Goal: Transaction & Acquisition: Purchase product/service

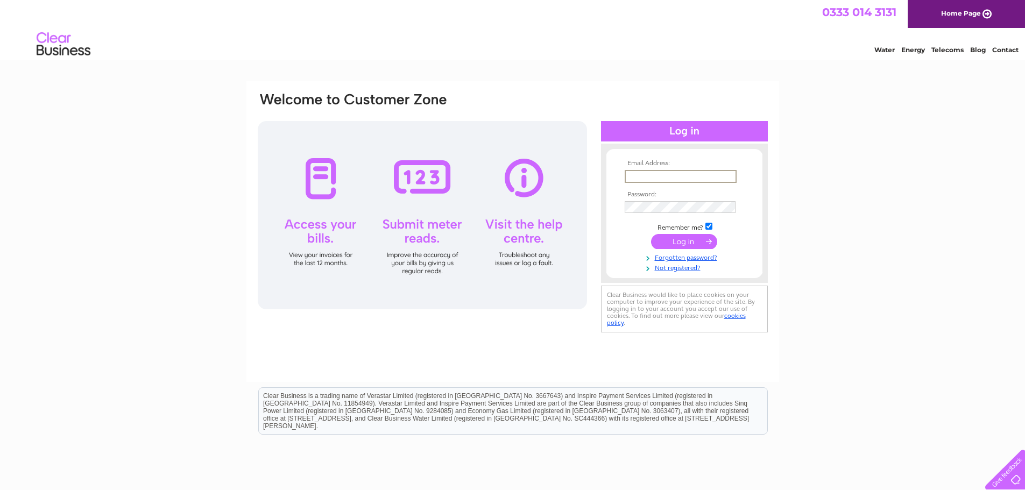
click at [644, 170] on input "text" at bounding box center [680, 176] width 112 height 13
type input "aberfeldysteamie@gmail.com"
click at [679, 240] on input "submit" at bounding box center [684, 240] width 66 height 15
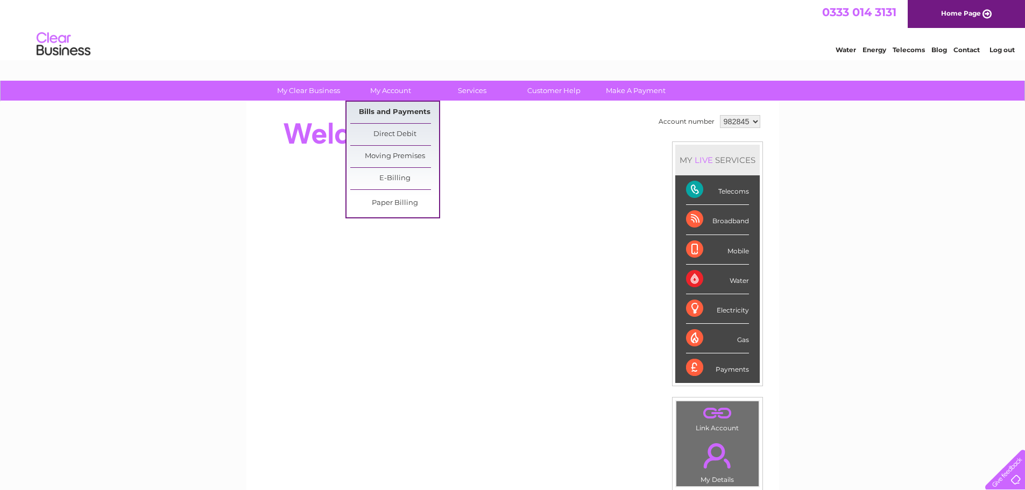
click at [384, 110] on link "Bills and Payments" at bounding box center [394, 113] width 89 height 22
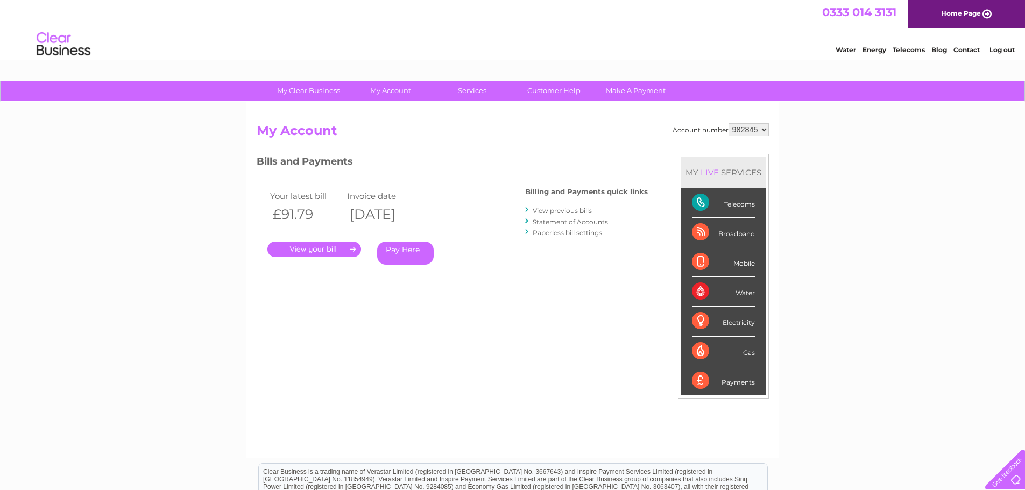
click at [300, 247] on link "." at bounding box center [314, 250] width 94 height 16
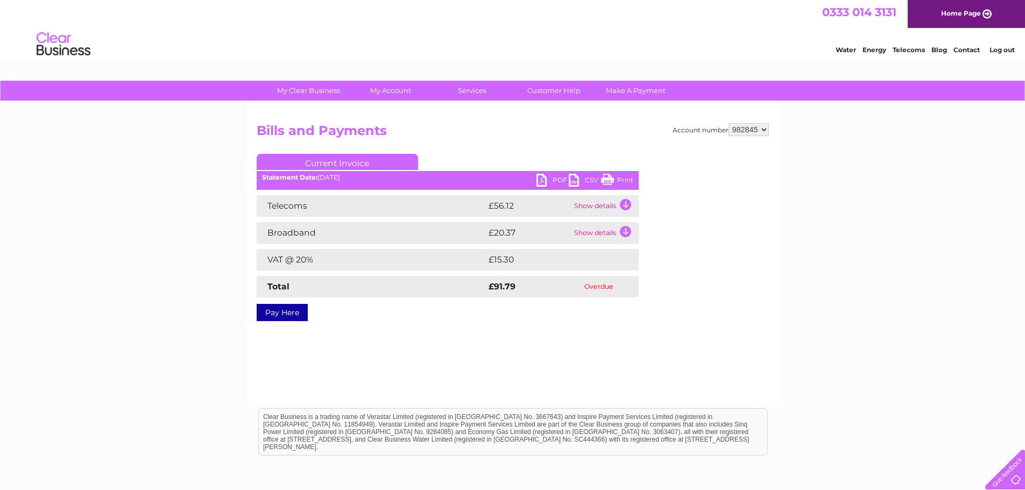
click at [626, 201] on td "Show details" at bounding box center [604, 206] width 67 height 22
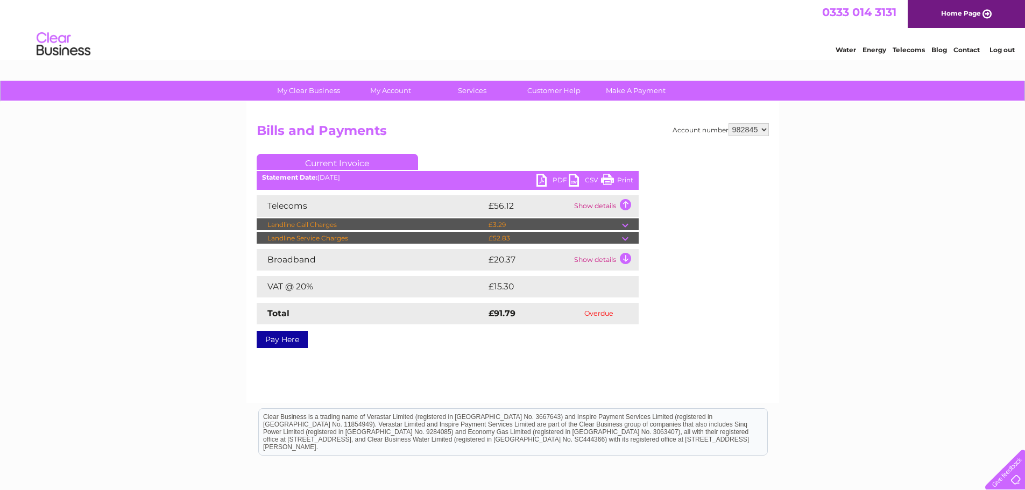
click at [622, 254] on td "Show details" at bounding box center [604, 260] width 67 height 22
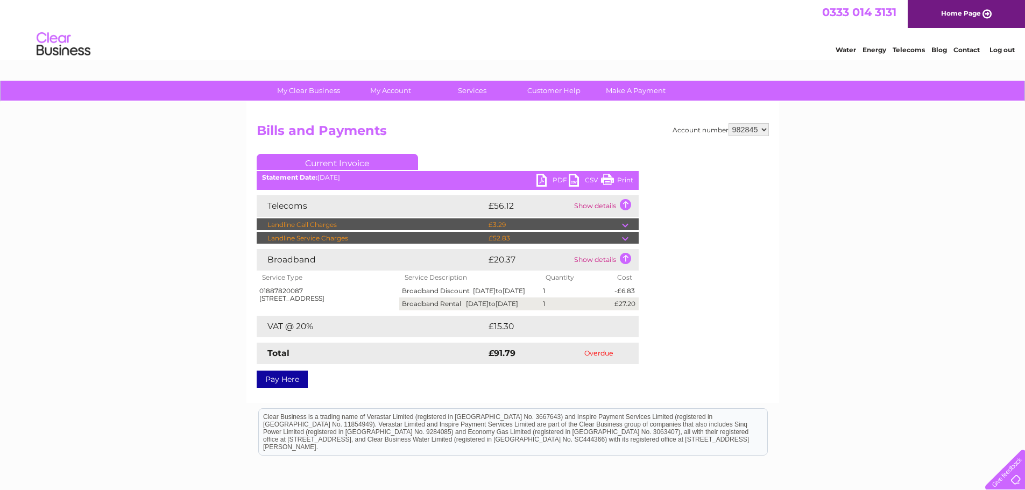
click at [268, 388] on link "Pay Here" at bounding box center [282, 379] width 51 height 17
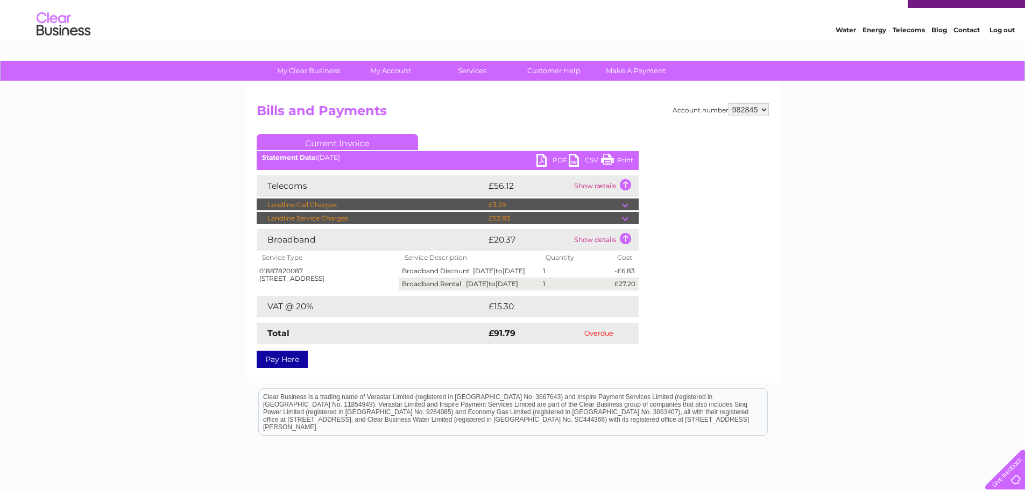
scroll to position [3, 0]
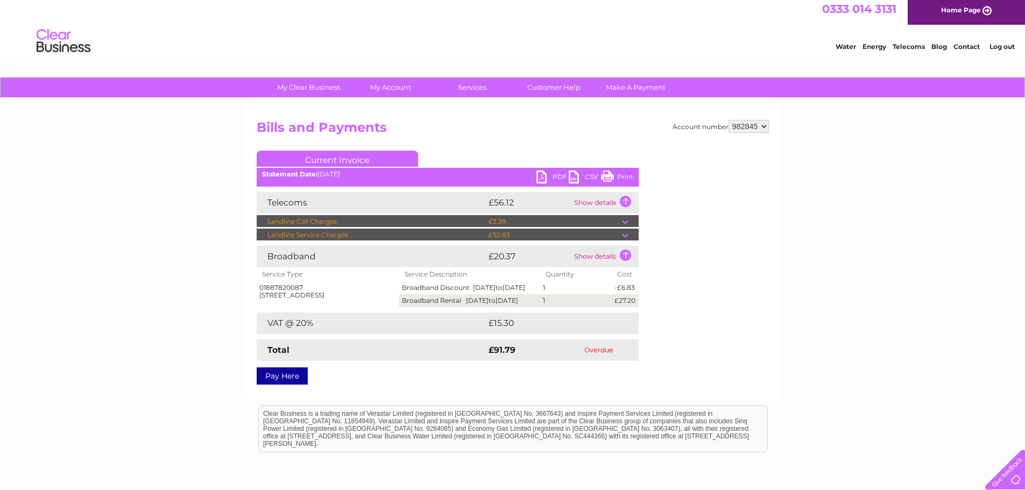
click at [283, 385] on link "Pay Here" at bounding box center [282, 375] width 51 height 17
click at [286, 385] on link "Pay Here" at bounding box center [282, 375] width 51 height 17
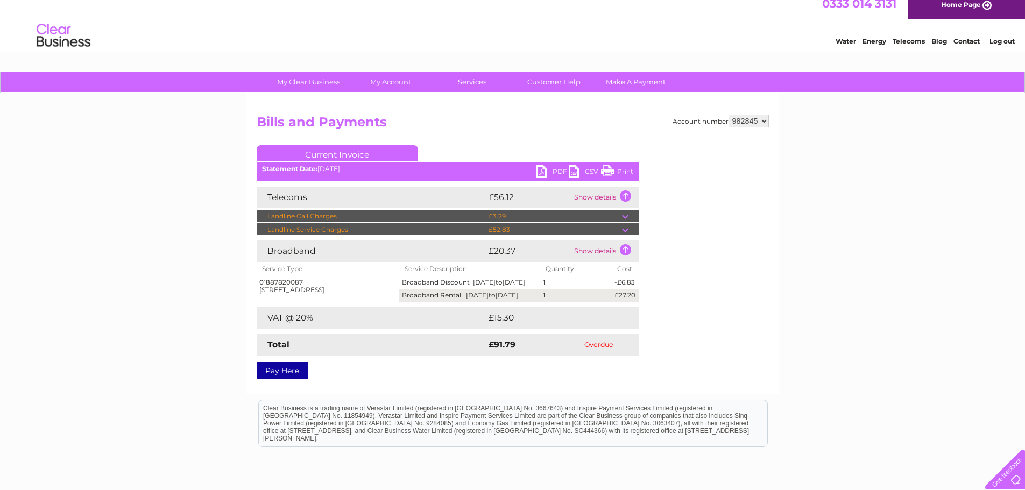
scroll to position [0, 0]
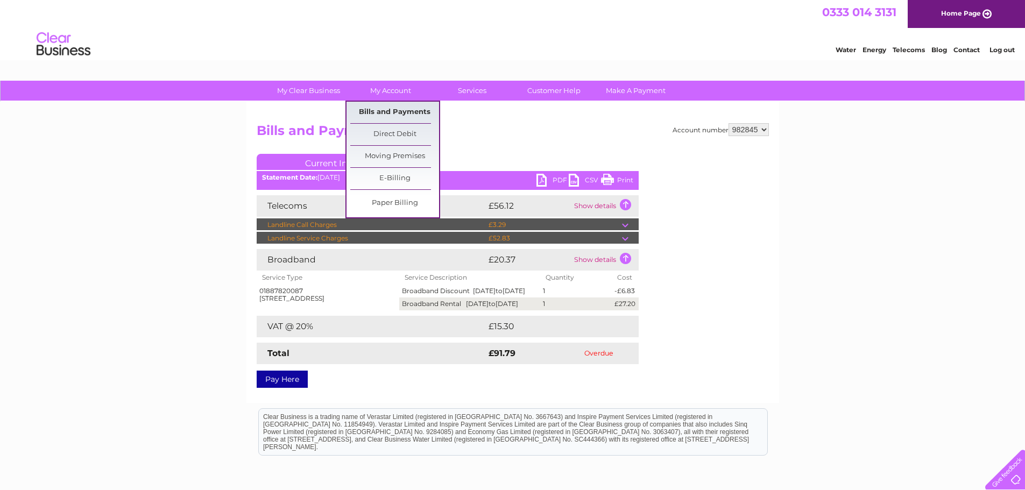
click at [380, 114] on link "Bills and Payments" at bounding box center [394, 113] width 89 height 22
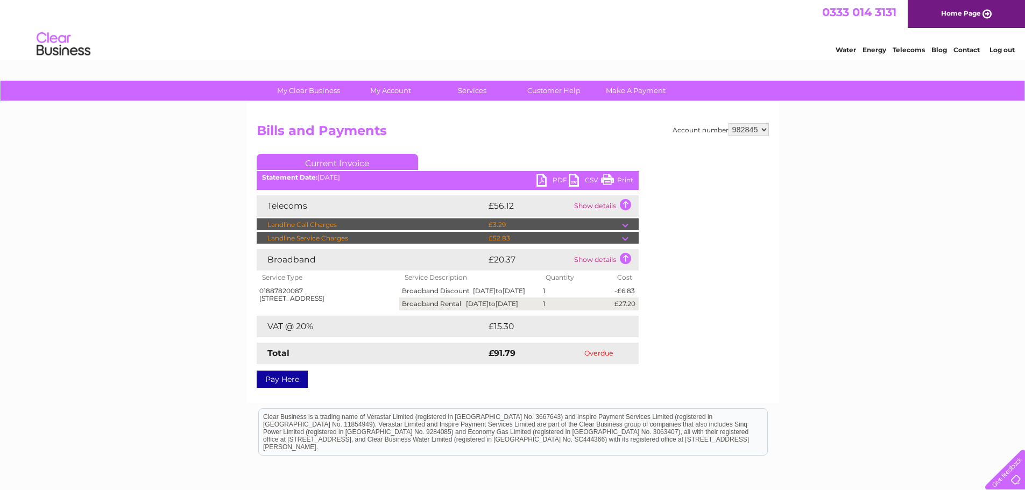
click at [552, 178] on link "PDF" at bounding box center [552, 182] width 32 height 16
click at [294, 388] on link "Pay Here" at bounding box center [282, 379] width 51 height 17
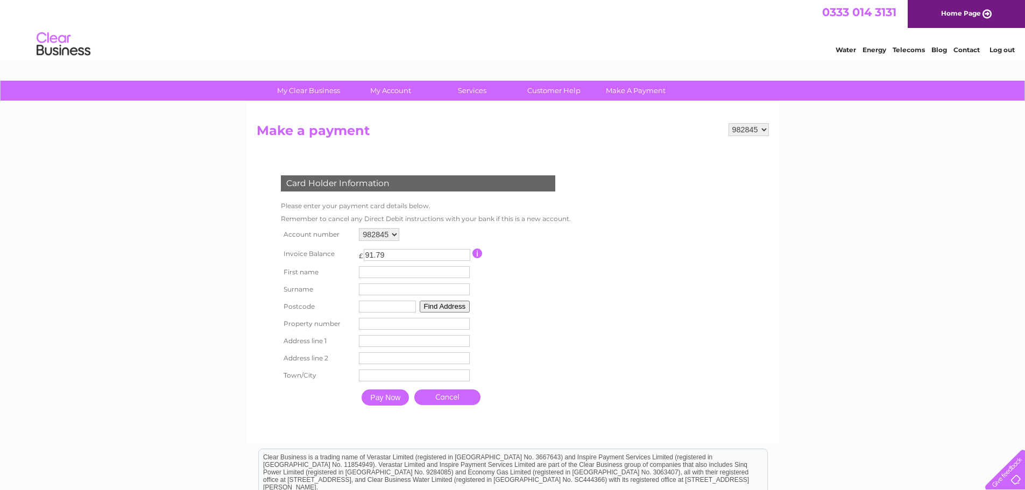
click at [408, 254] on input "91.79" at bounding box center [417, 255] width 106 height 12
type input "9"
type input "67.34"
click at [375, 274] on input "text" at bounding box center [414, 272] width 111 height 12
type input "Arlene"
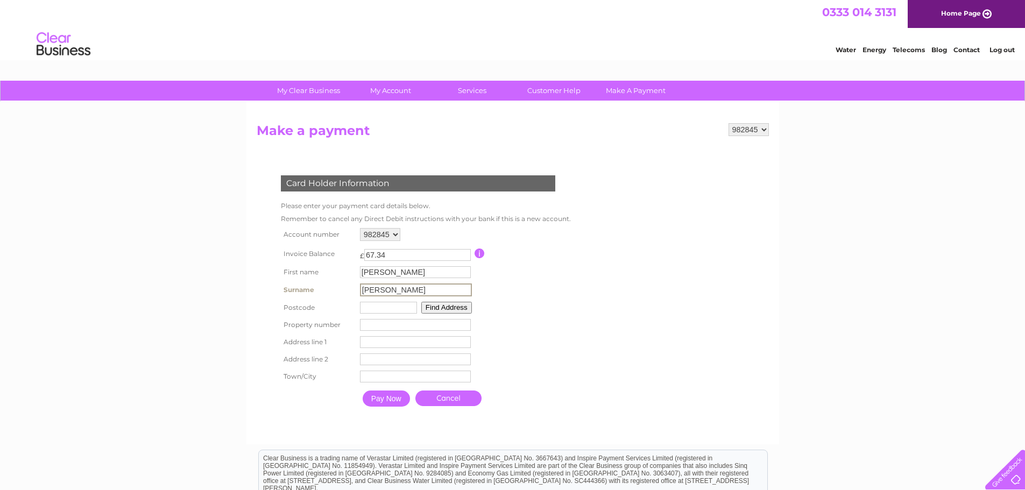
type input "Stuart"
type input "ph15 2dd"
click at [441, 303] on button "Find Address" at bounding box center [445, 307] width 51 height 12
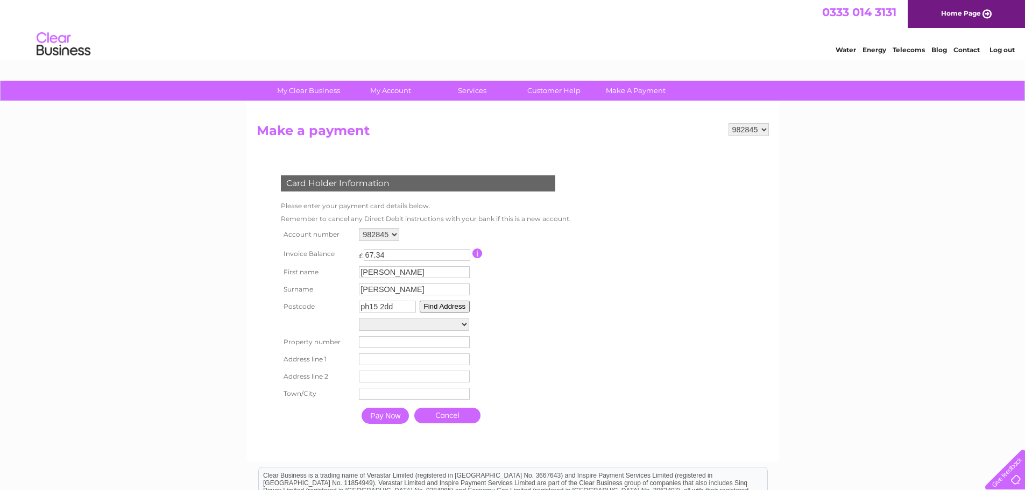
click at [462, 325] on select "The Square Aberfeldy Tourist Information, The Square Burnside Garages, The Squa…" at bounding box center [414, 324] width 110 height 13
select select ",The Square,,Aberfeldy"
click at [359, 318] on select "The Square Aberfeldy Tourist Information, The Square Burnside Garages, The Squa…" at bounding box center [414, 325] width 110 height 14
type input "The Square"
type input "Aberfeldy"
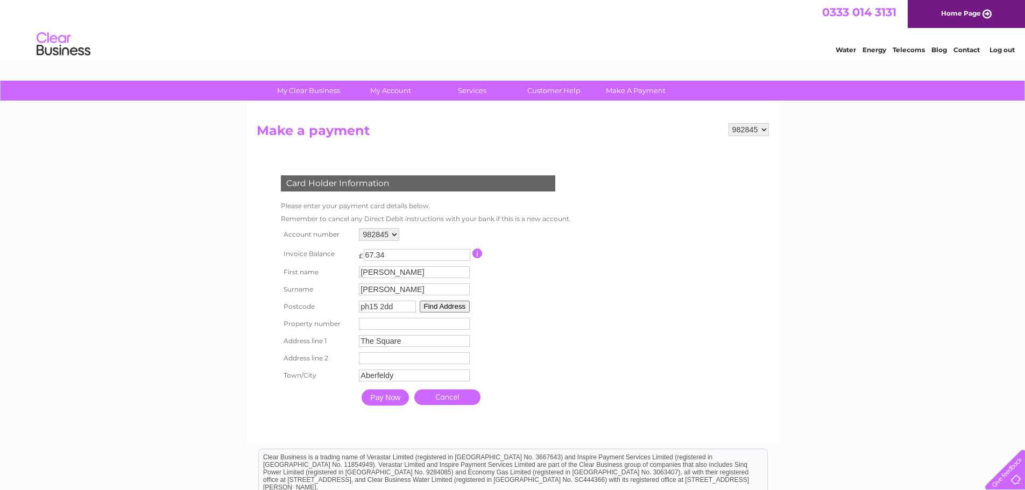
click at [377, 393] on input "Pay Now" at bounding box center [384, 397] width 47 height 16
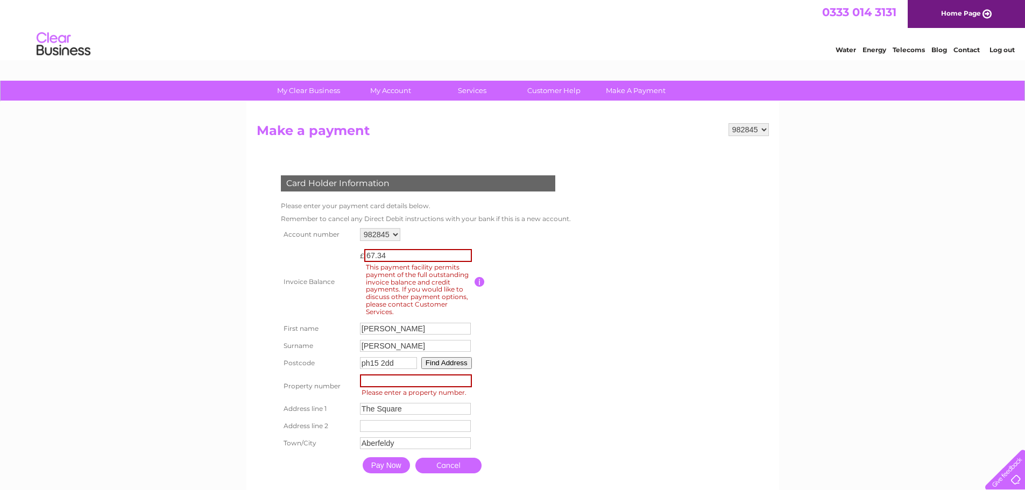
click at [409, 378] on input "number" at bounding box center [416, 380] width 112 height 13
type input "1"
click at [587, 354] on form "982845 Make a payment Card Holder Information Please enter your payment card de…" at bounding box center [513, 311] width 512 height 376
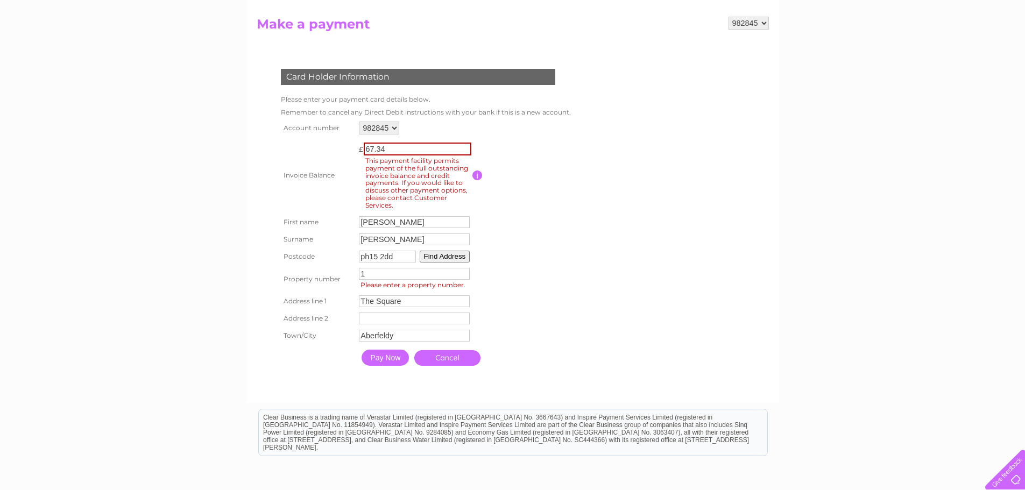
scroll to position [108, 0]
click at [380, 356] on input "Pay Now" at bounding box center [384, 357] width 47 height 16
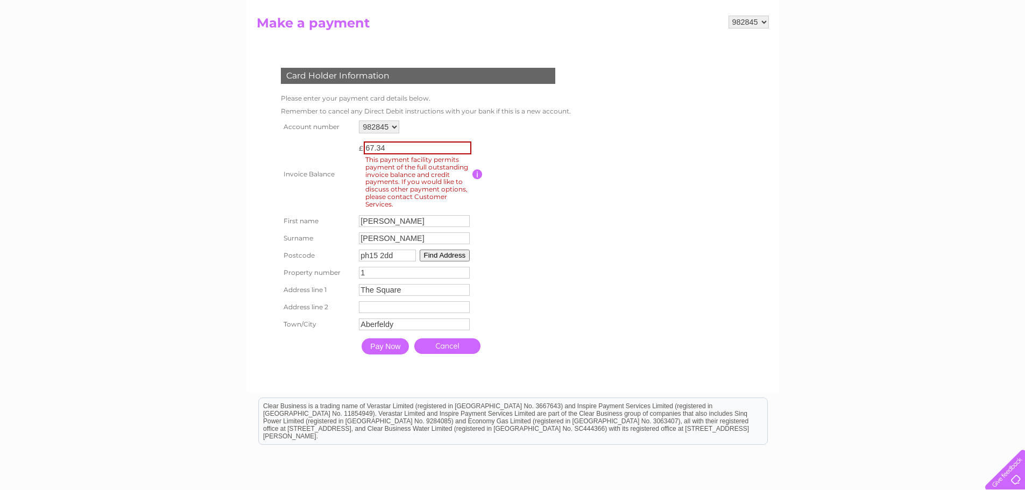
click at [439, 248] on td "ph15 2dd Find Address" at bounding box center [414, 255] width 116 height 17
click at [444, 251] on button "Find Address" at bounding box center [445, 256] width 51 height 12
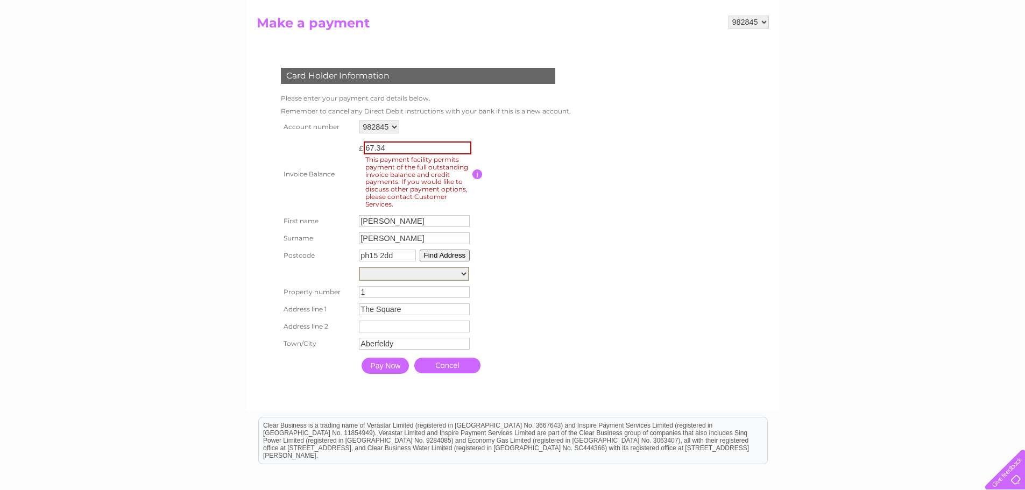
click at [452, 269] on select "The Square Aberfeldy Tourist Information, The Square Burnside Garages, The Squa…" at bounding box center [414, 274] width 110 height 14
select select ",The Square,,Aberfeldy"
click at [359, 267] on select "The Square Aberfeldy Tourist Information, The Square Burnside Garages, The Squa…" at bounding box center [414, 274] width 110 height 14
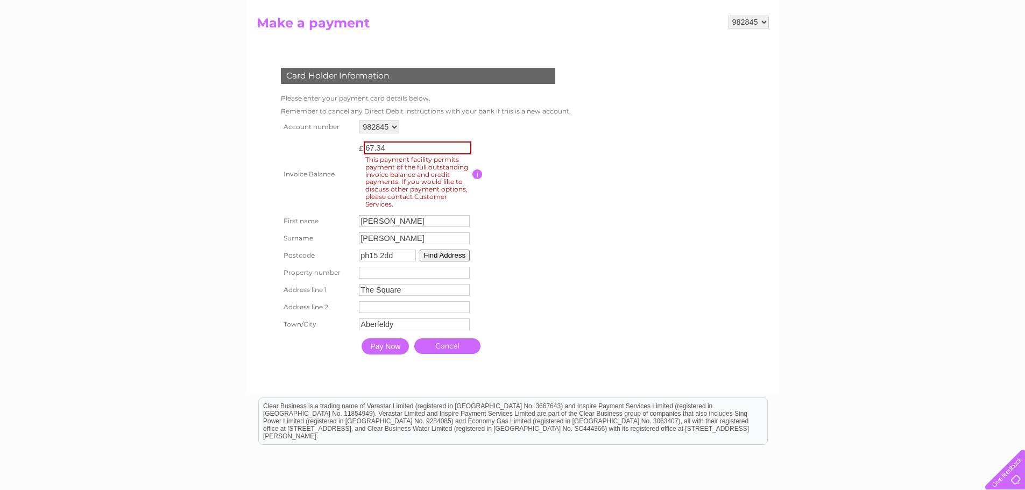
click at [385, 269] on input "number" at bounding box center [414, 273] width 111 height 12
type input "1"
click at [382, 343] on input "Pay Now" at bounding box center [384, 346] width 47 height 16
click at [477, 174] on input "button" at bounding box center [477, 174] width 10 height 10
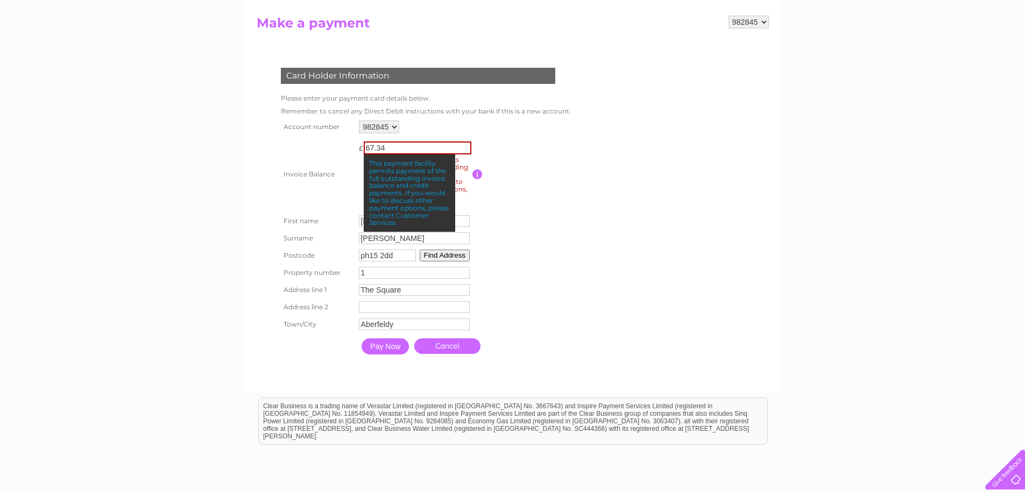
click at [541, 182] on td at bounding box center [520, 174] width 96 height 76
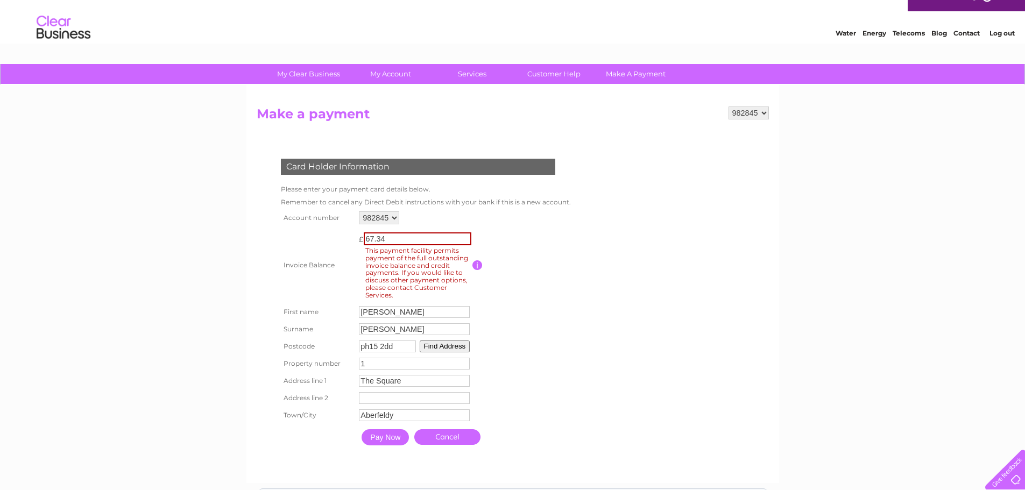
scroll to position [0, 0]
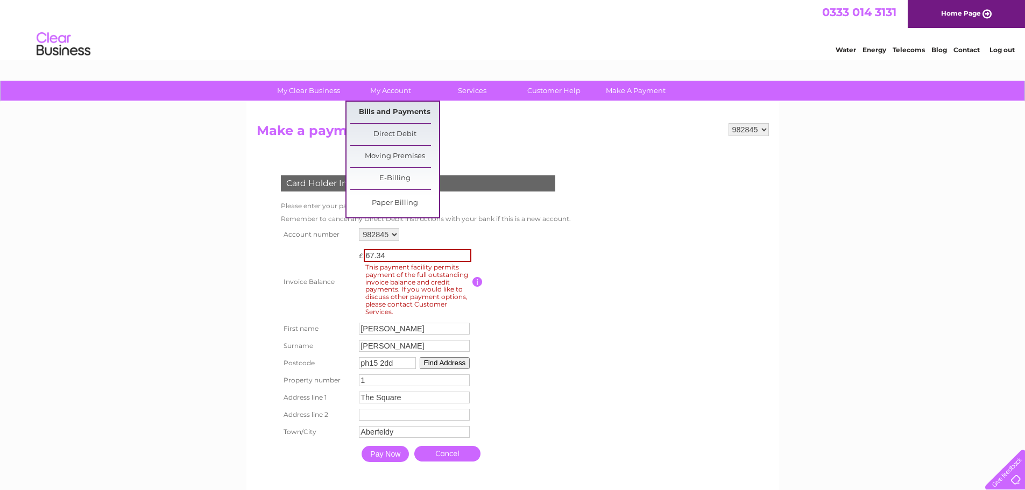
click at [390, 110] on link "Bills and Payments" at bounding box center [394, 113] width 89 height 22
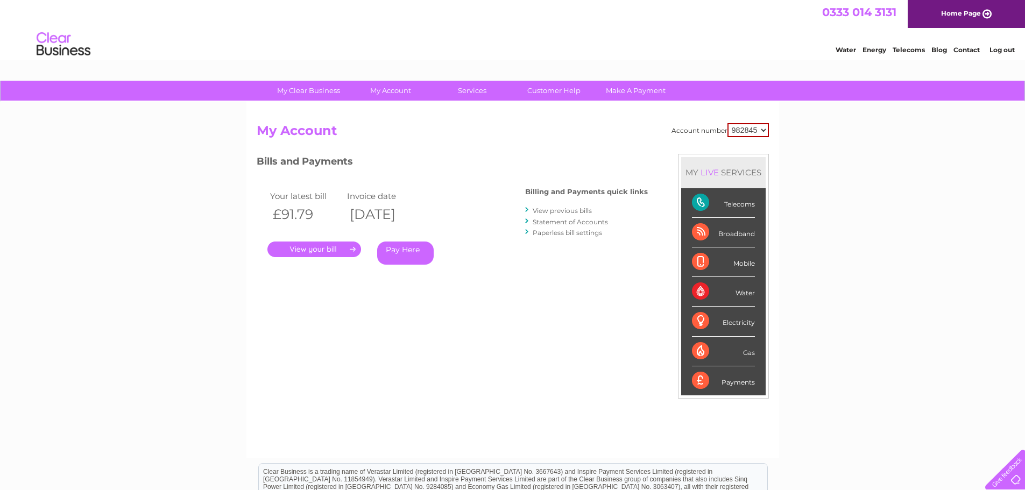
click at [314, 251] on link "." at bounding box center [314, 250] width 94 height 16
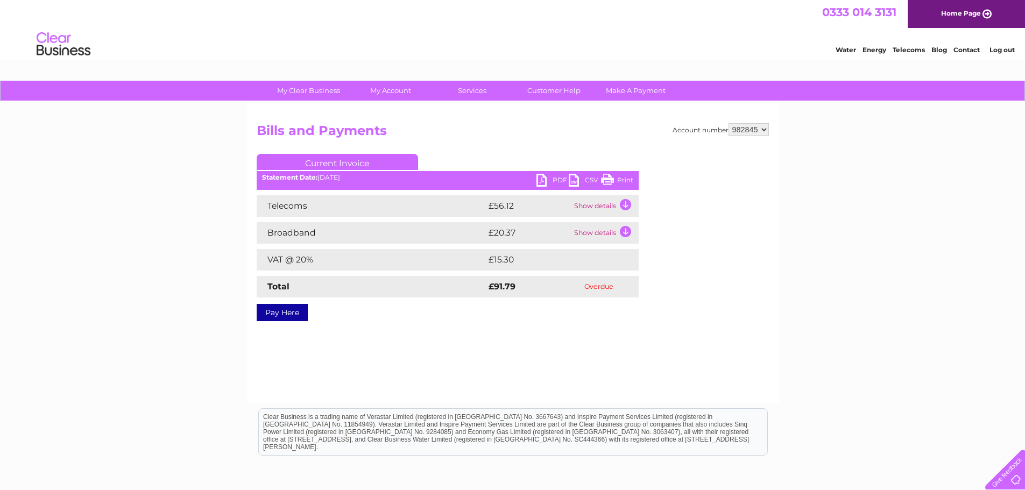
click at [545, 181] on link "PDF" at bounding box center [552, 182] width 32 height 16
click at [642, 221] on div "Account number 982845 Bills and Payments Current Invoice PDF CSV Print" at bounding box center [513, 220] width 512 height 194
click at [963, 45] on li "Contact" at bounding box center [966, 48] width 26 height 11
click at [962, 49] on link "Contact" at bounding box center [966, 50] width 26 height 8
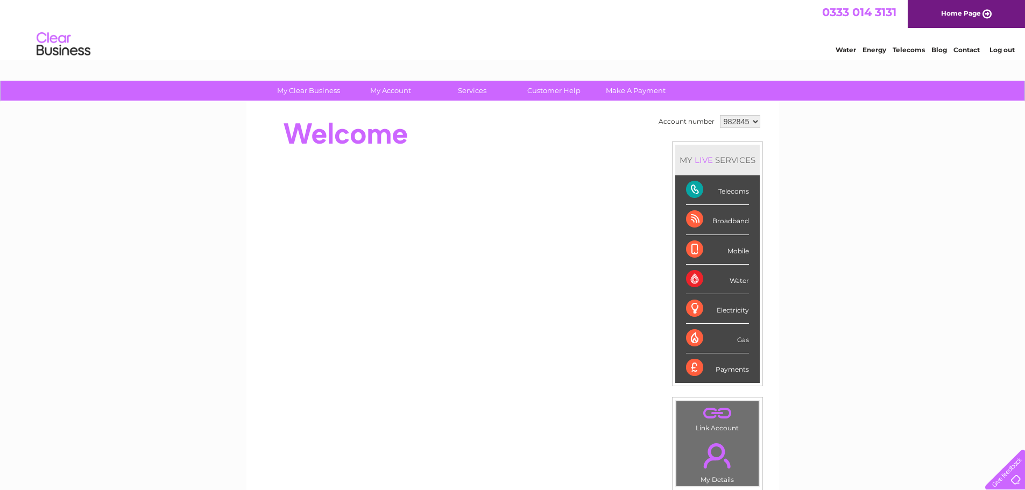
click at [695, 190] on div "Telecoms" at bounding box center [717, 190] width 63 height 30
click at [558, 91] on link "Customer Help" at bounding box center [553, 91] width 89 height 20
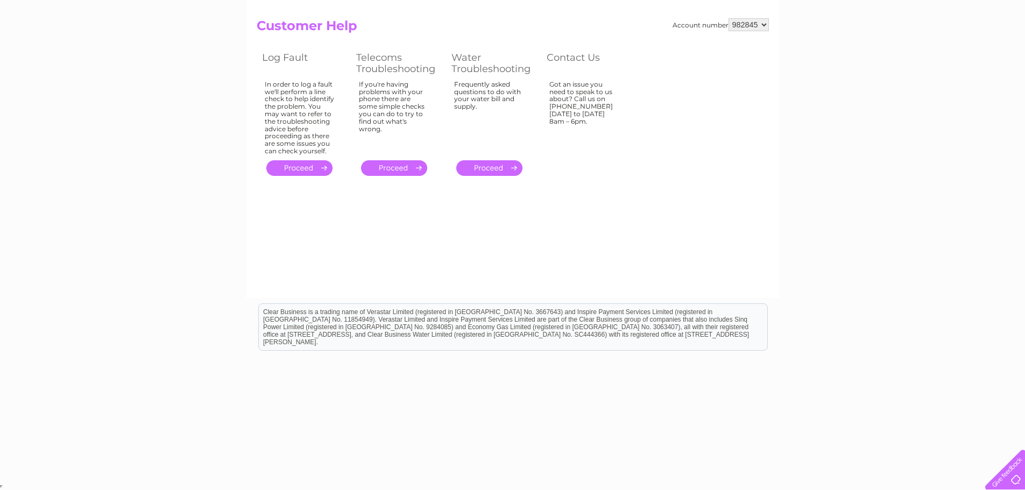
scroll to position [51, 0]
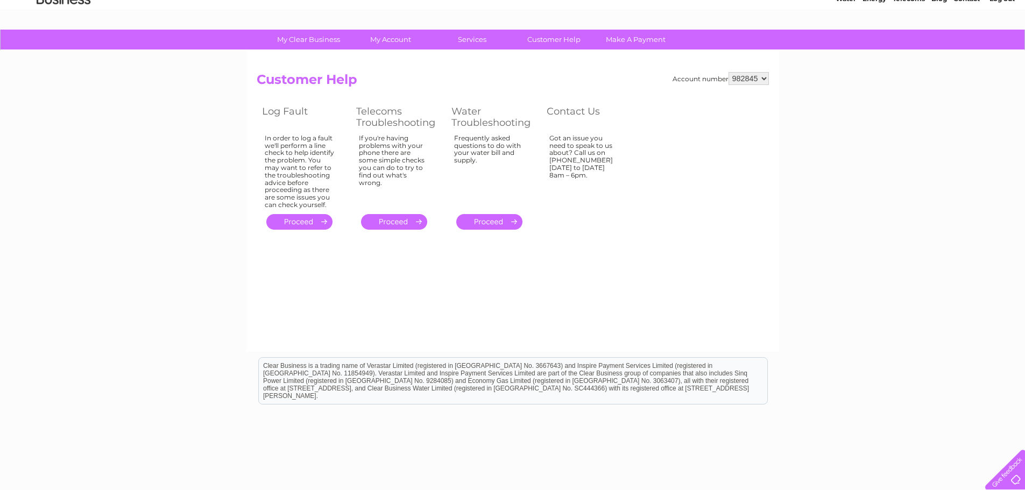
click at [416, 221] on link "." at bounding box center [394, 222] width 66 height 16
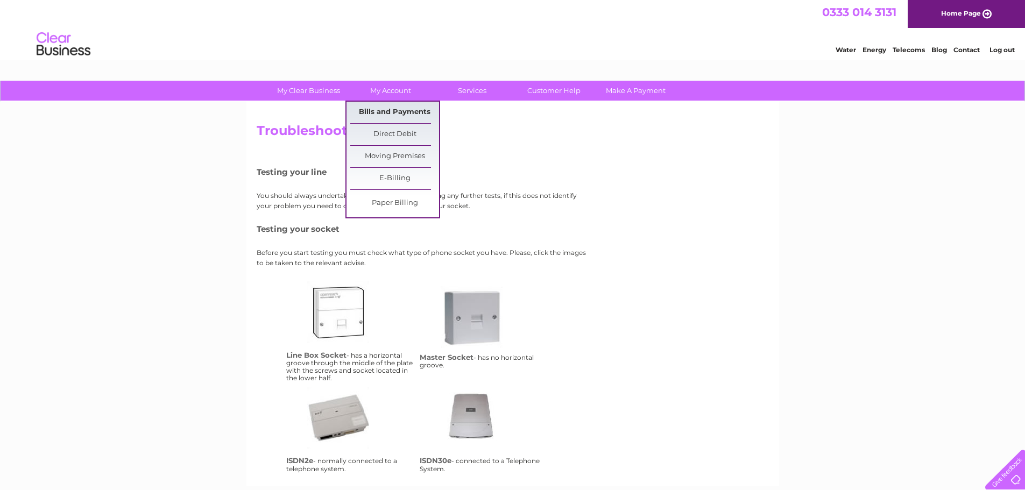
click at [392, 106] on link "Bills and Payments" at bounding box center [394, 113] width 89 height 22
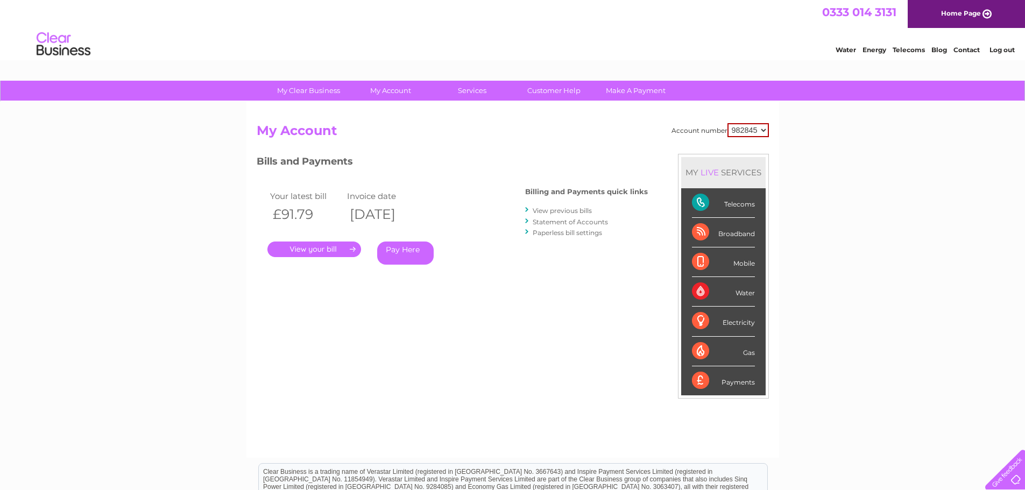
click at [765, 127] on select "982845" at bounding box center [747, 130] width 41 height 14
click at [328, 252] on link "." at bounding box center [314, 250] width 94 height 16
